Goal: Information Seeking & Learning: Find specific fact

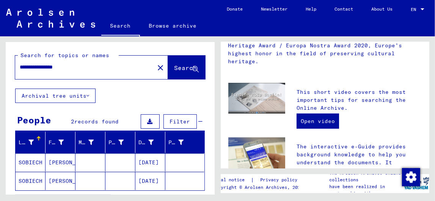
scroll to position [180, 0]
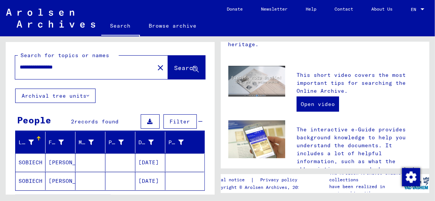
click at [115, 162] on mat-cell at bounding box center [120, 163] width 30 height 18
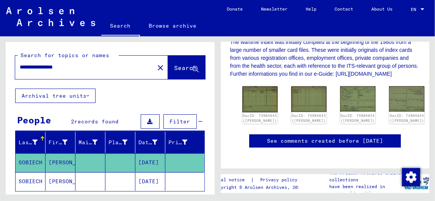
scroll to position [207, 0]
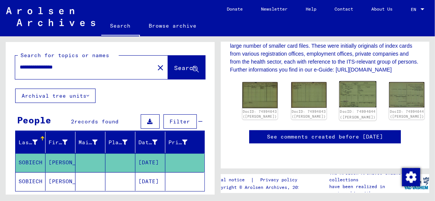
click at [340, 95] on img at bounding box center [358, 95] width 37 height 27
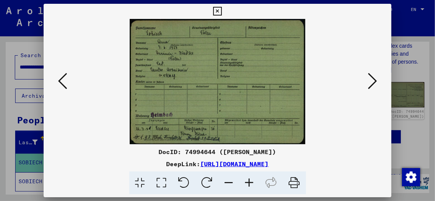
click at [253, 181] on icon at bounding box center [249, 183] width 20 height 23
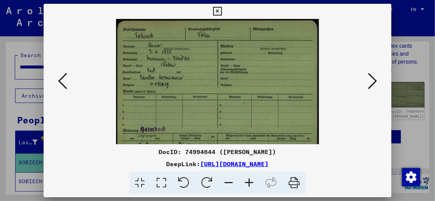
click at [253, 181] on icon at bounding box center [249, 183] width 20 height 23
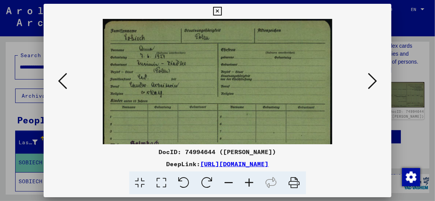
click at [253, 181] on icon at bounding box center [249, 183] width 20 height 23
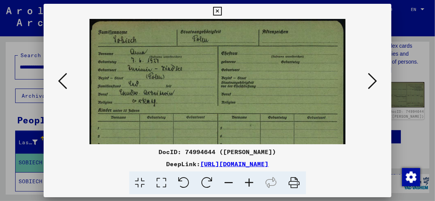
click at [253, 181] on icon at bounding box center [249, 183] width 20 height 23
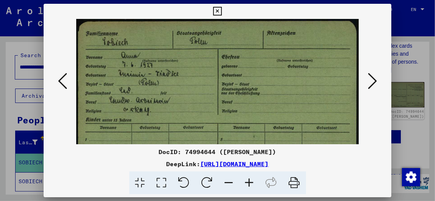
click at [253, 181] on icon at bounding box center [249, 183] width 20 height 23
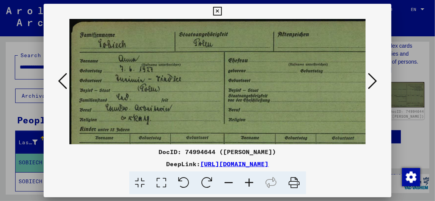
click at [63, 77] on icon at bounding box center [62, 81] width 9 height 18
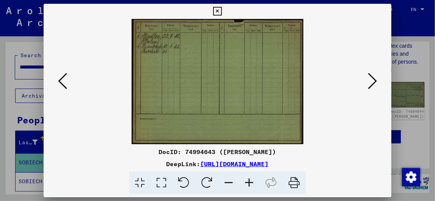
click at [249, 180] on icon at bounding box center [249, 183] width 20 height 23
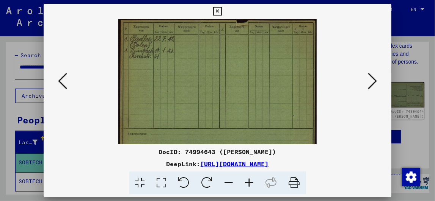
click at [249, 180] on icon at bounding box center [249, 183] width 20 height 23
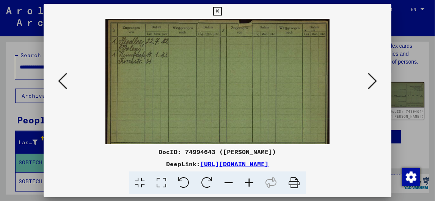
click at [249, 180] on icon at bounding box center [249, 183] width 20 height 23
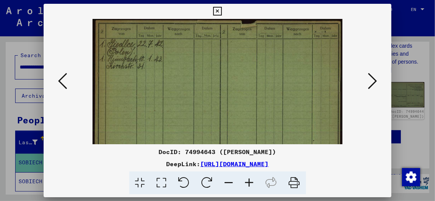
click at [249, 180] on icon at bounding box center [249, 183] width 20 height 23
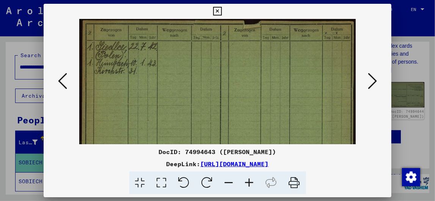
click at [249, 180] on icon at bounding box center [249, 183] width 20 height 23
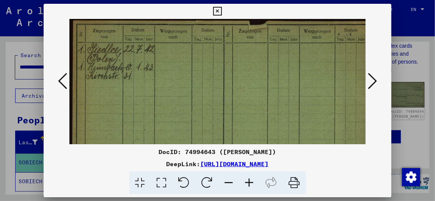
click at [249, 180] on icon at bounding box center [249, 183] width 20 height 23
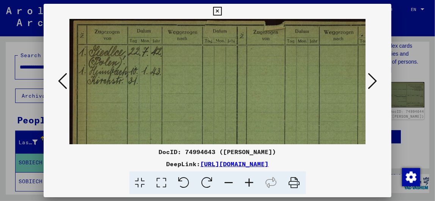
click at [65, 80] on icon at bounding box center [62, 81] width 9 height 18
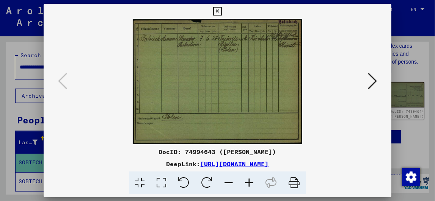
click at [245, 182] on icon at bounding box center [249, 183] width 20 height 23
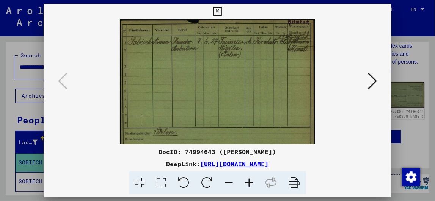
click at [245, 182] on icon at bounding box center [249, 183] width 20 height 23
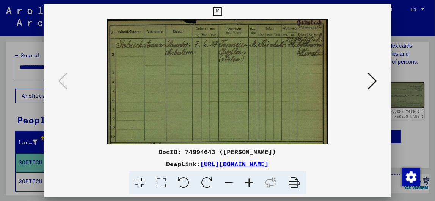
click at [245, 182] on icon at bounding box center [249, 183] width 20 height 23
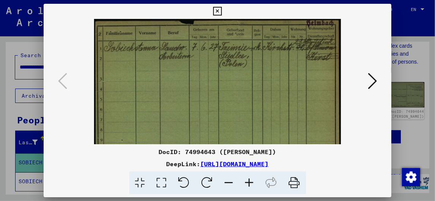
click at [245, 182] on icon at bounding box center [249, 183] width 20 height 23
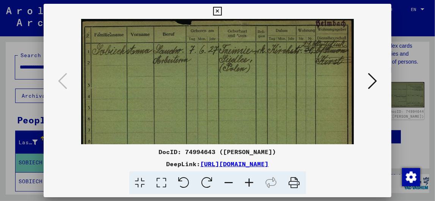
click at [245, 182] on icon at bounding box center [249, 183] width 20 height 23
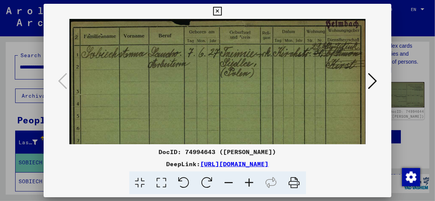
click at [245, 182] on icon at bounding box center [249, 183] width 20 height 23
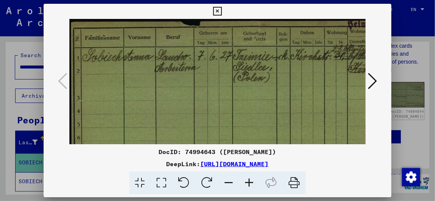
click at [245, 182] on icon at bounding box center [249, 183] width 20 height 23
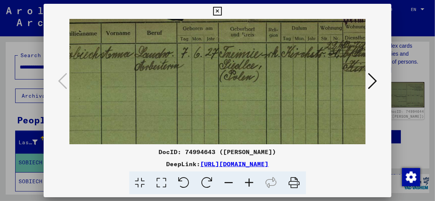
drag, startPoint x: 341, startPoint y: 68, endPoint x: 312, endPoint y: 62, distance: 29.1
click at [312, 62] on img at bounding box center [216, 142] width 349 height 258
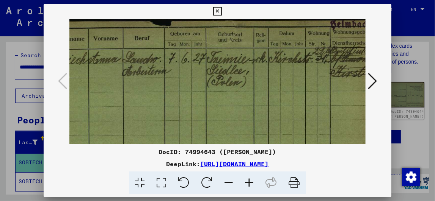
scroll to position [0, 53]
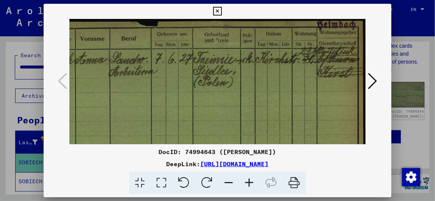
drag, startPoint x: 304, startPoint y: 62, endPoint x: 237, endPoint y: 85, distance: 70.3
click at [237, 85] on img at bounding box center [191, 148] width 349 height 258
click at [371, 82] on icon at bounding box center [372, 81] width 9 height 18
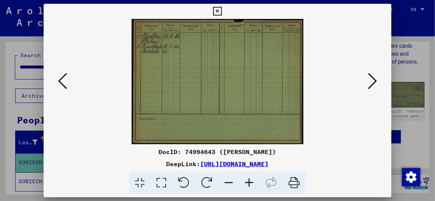
scroll to position [0, 0]
click at [371, 82] on icon at bounding box center [372, 81] width 9 height 18
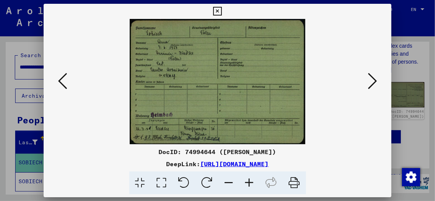
click at [248, 182] on icon at bounding box center [249, 183] width 20 height 23
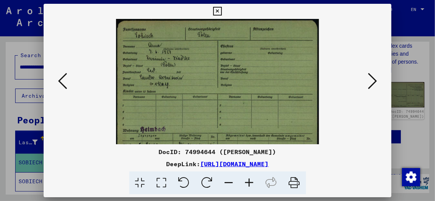
click at [248, 182] on icon at bounding box center [249, 183] width 20 height 23
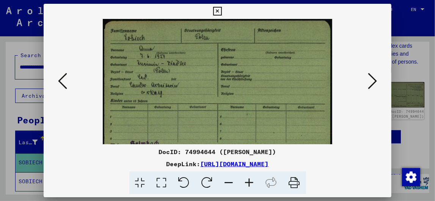
click at [248, 182] on icon at bounding box center [249, 183] width 20 height 23
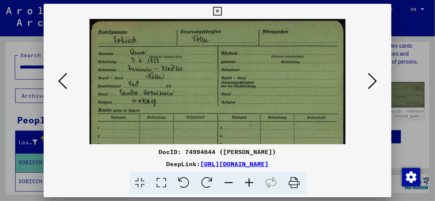
click at [248, 182] on icon at bounding box center [249, 183] width 20 height 23
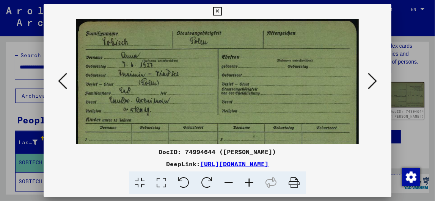
click at [248, 182] on icon at bounding box center [249, 183] width 20 height 23
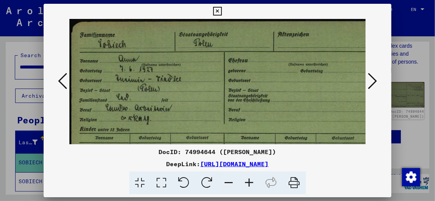
click at [216, 13] on icon at bounding box center [217, 11] width 9 height 9
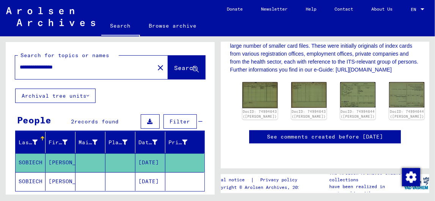
click at [80, 66] on input "**********" at bounding box center [85, 67] width 130 height 8
type input "**********"
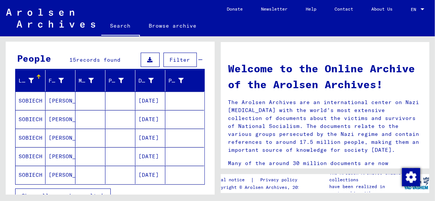
scroll to position [78, 0]
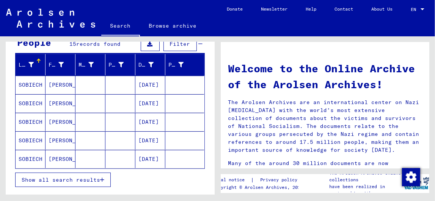
click at [79, 179] on span "Show all search results" at bounding box center [61, 180] width 79 height 7
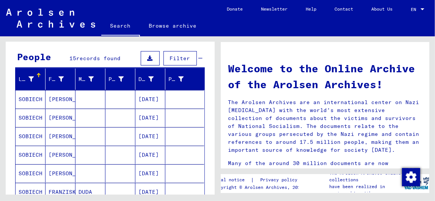
scroll to position [63, 0]
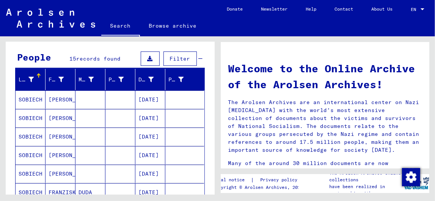
click at [166, 138] on mat-cell at bounding box center [184, 137] width 39 height 18
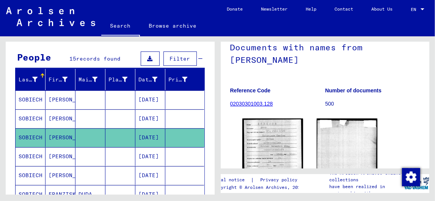
scroll to position [134, 0]
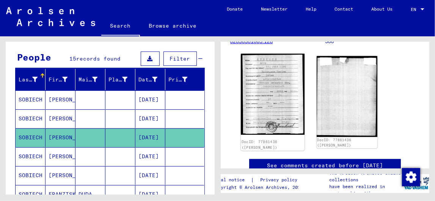
click at [264, 84] on img at bounding box center [272, 94] width 64 height 81
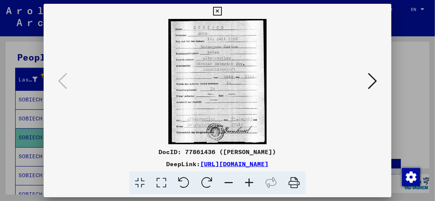
click at [221, 13] on icon at bounding box center [217, 11] width 9 height 9
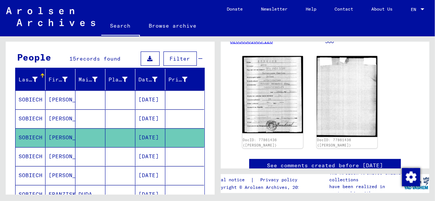
click at [184, 118] on mat-cell at bounding box center [184, 119] width 39 height 19
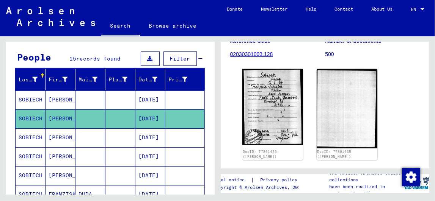
scroll to position [125, 0]
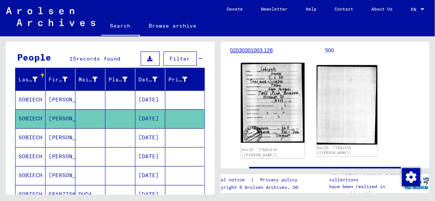
click at [275, 94] on img at bounding box center [272, 103] width 64 height 80
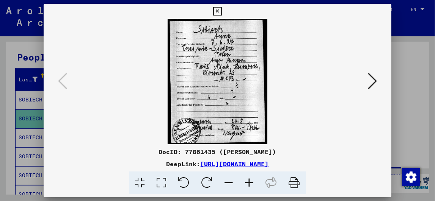
click at [247, 183] on icon at bounding box center [249, 183] width 20 height 23
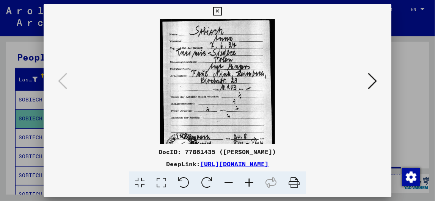
click at [247, 183] on icon at bounding box center [249, 183] width 20 height 23
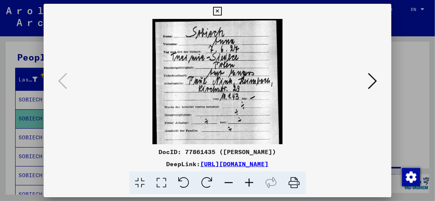
click at [247, 183] on icon at bounding box center [249, 183] width 20 height 23
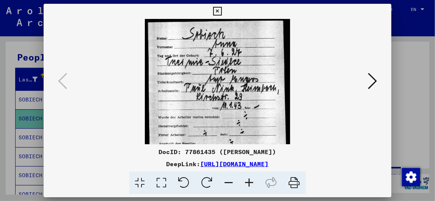
click at [247, 183] on icon at bounding box center [249, 183] width 20 height 23
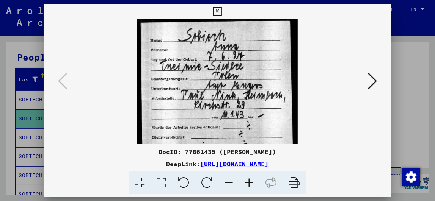
click at [247, 183] on icon at bounding box center [249, 183] width 20 height 23
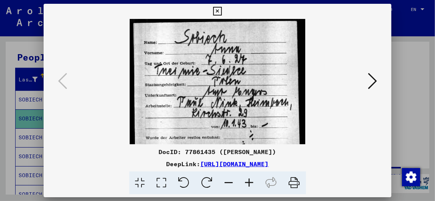
click at [219, 12] on icon at bounding box center [217, 11] width 9 height 9
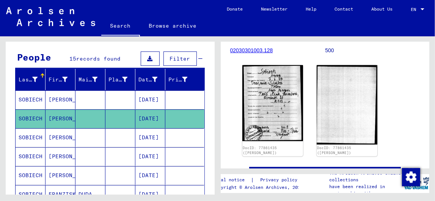
click at [165, 98] on mat-cell at bounding box center [184, 100] width 39 height 19
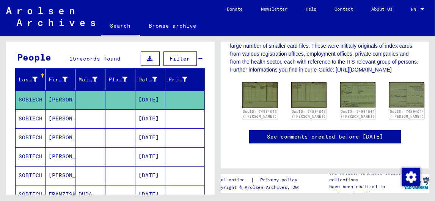
scroll to position [207, 0]
click at [259, 106] on img at bounding box center [259, 95] width 37 height 27
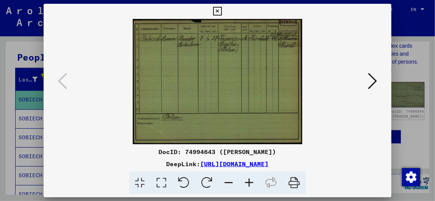
click at [250, 180] on icon at bounding box center [249, 183] width 20 height 23
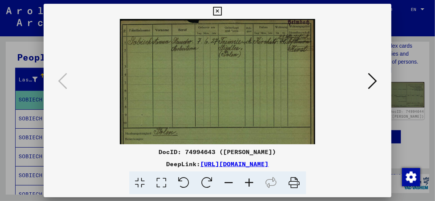
click at [250, 180] on icon at bounding box center [249, 183] width 20 height 23
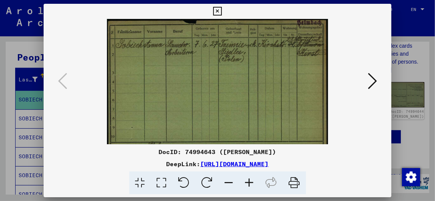
click at [250, 180] on icon at bounding box center [249, 183] width 20 height 23
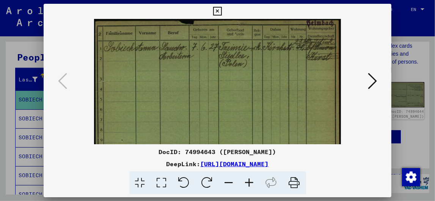
click at [250, 180] on icon at bounding box center [249, 183] width 20 height 23
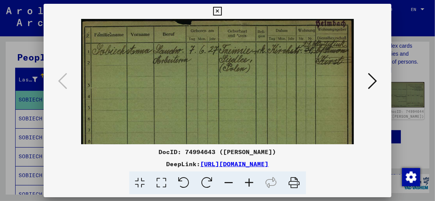
click at [250, 180] on icon at bounding box center [249, 183] width 20 height 23
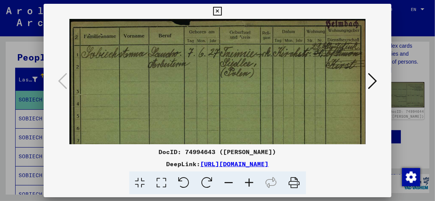
click at [250, 180] on icon at bounding box center [249, 183] width 20 height 23
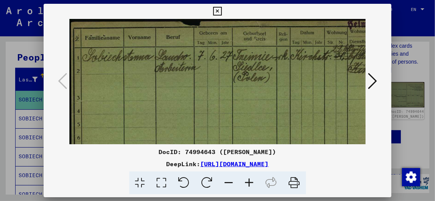
click at [250, 180] on icon at bounding box center [249, 183] width 20 height 23
